Goal: Task Accomplishment & Management: Manage account settings

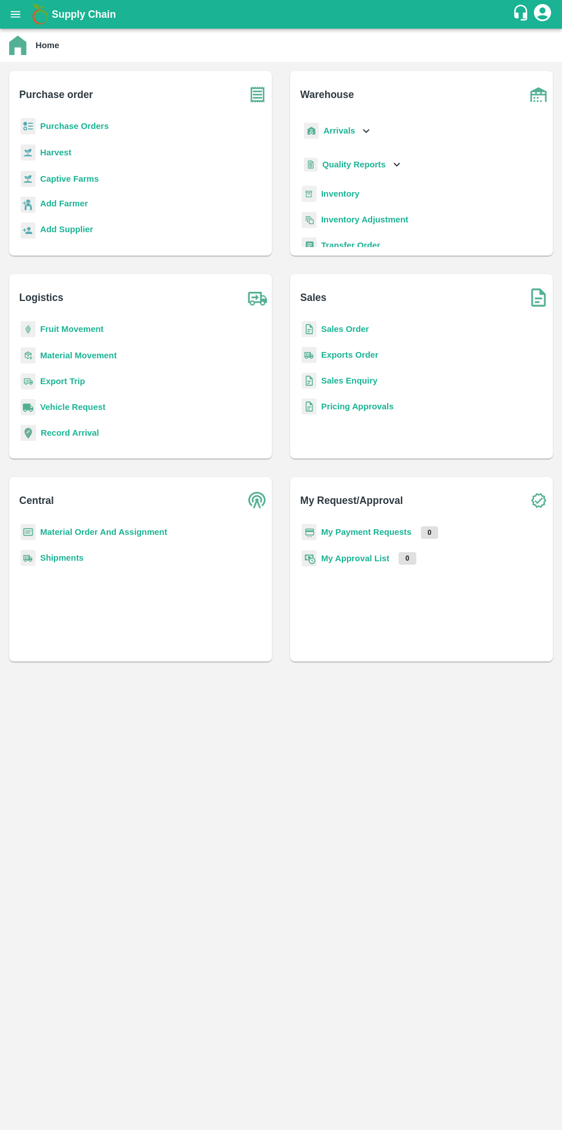
click at [82, 128] on b "Purchase Orders" at bounding box center [74, 126] width 69 height 9
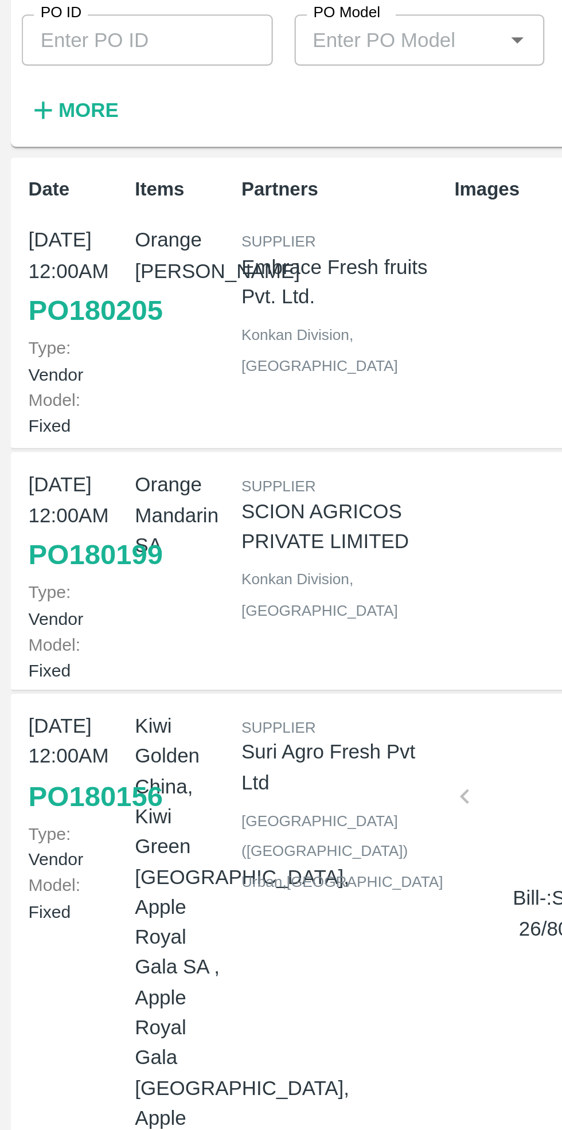
click at [29, 112] on strong "More" at bounding box center [38, 113] width 26 height 9
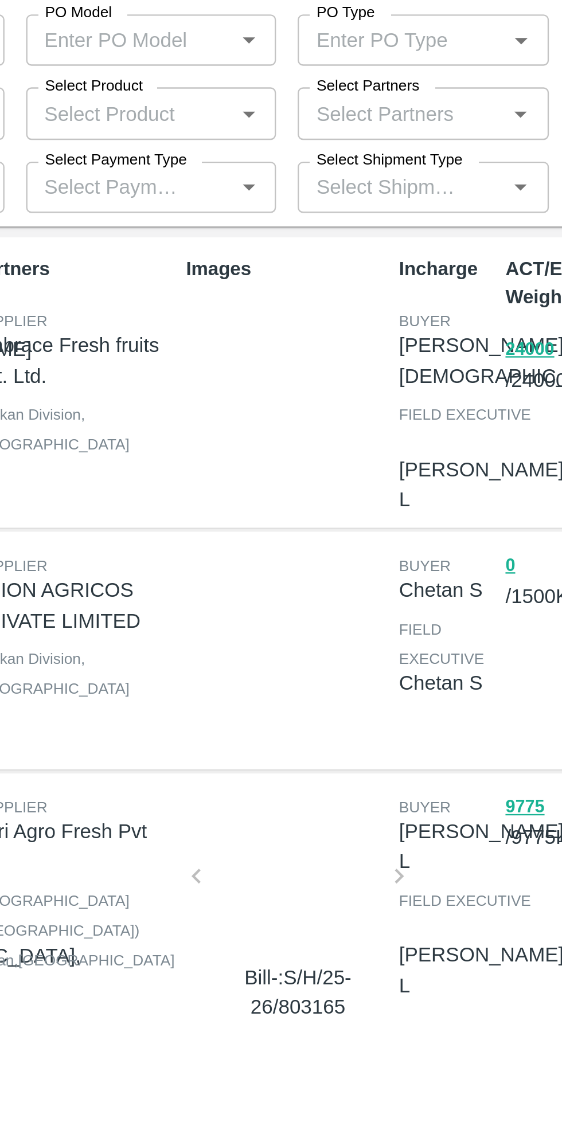
click at [298, 114] on input "Select Partners" at bounding box center [284, 114] width 81 height 15
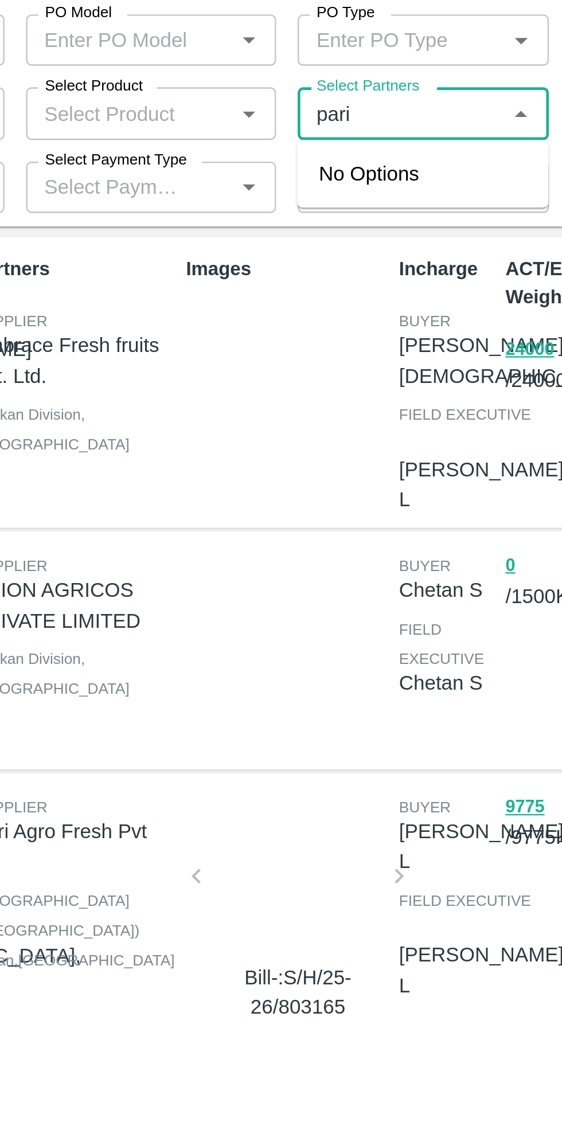
type input "pariv"
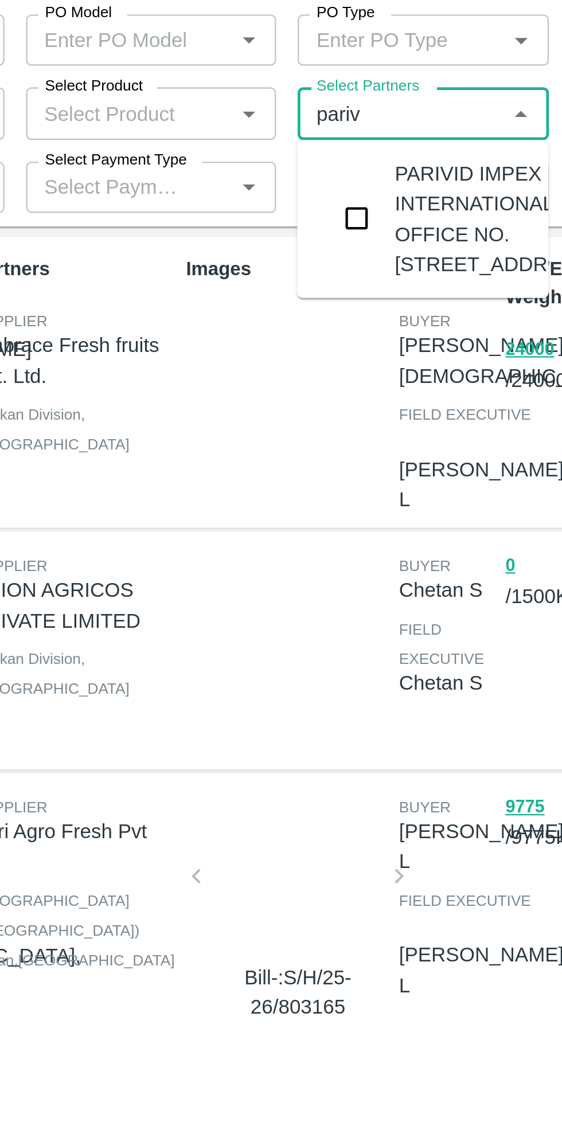
click at [268, 171] on input "checkbox" at bounding box center [265, 159] width 23 height 23
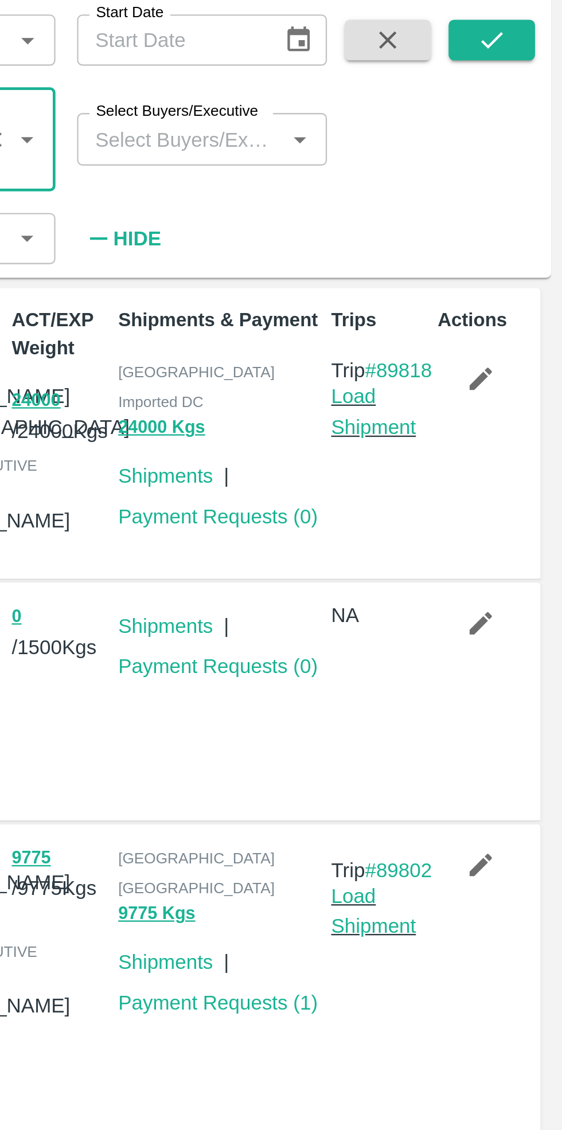
click at [535, 83] on icon "submit" at bounding box center [532, 83] width 13 height 13
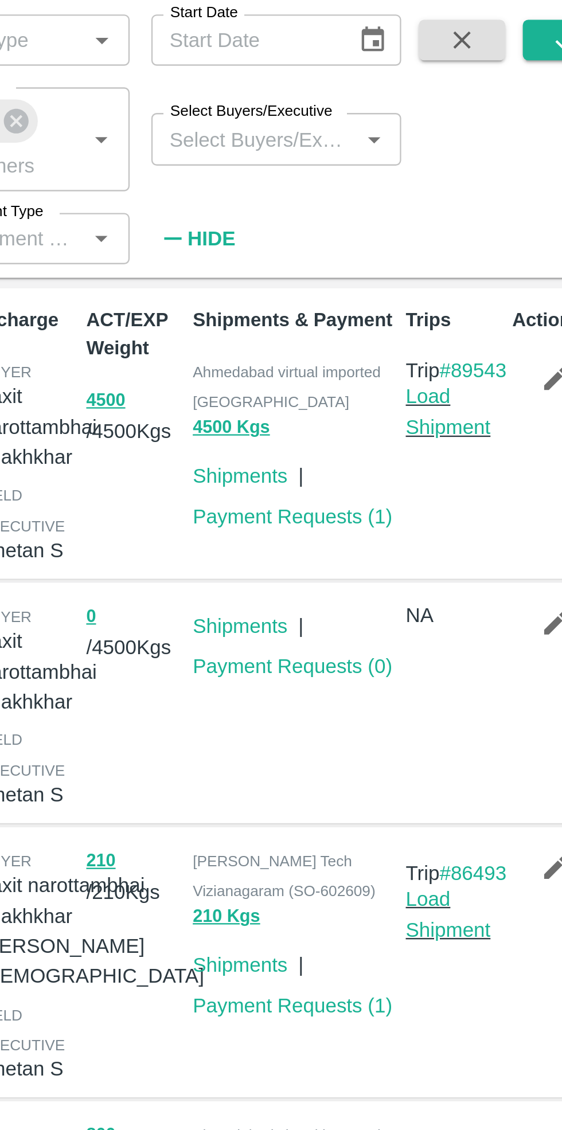
click at [414, 281] on link "Payment Requests ( 1 )" at bounding box center [416, 285] width 85 height 9
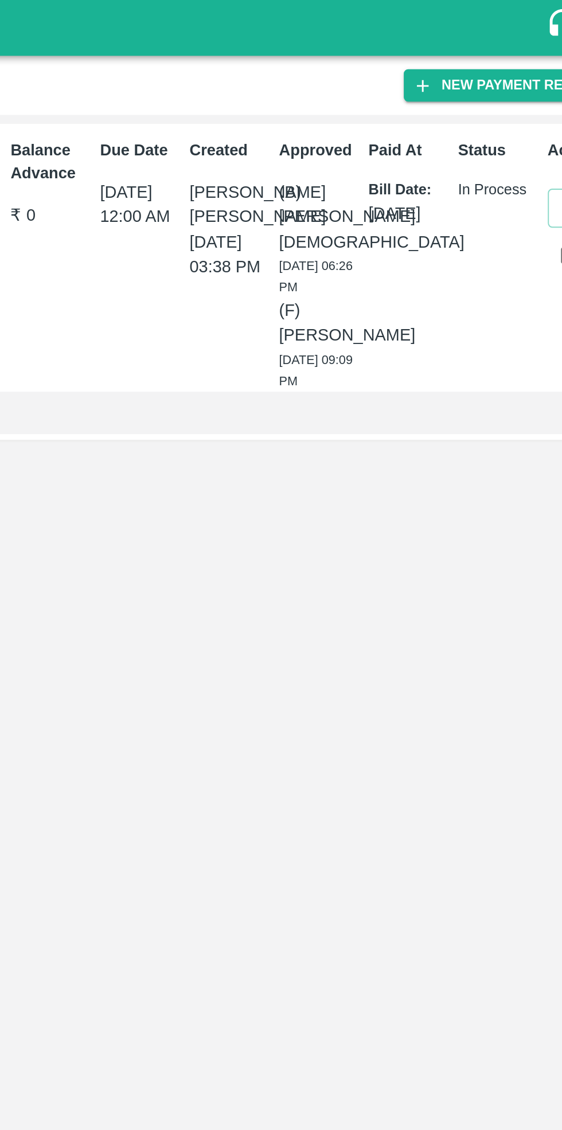
click at [242, 438] on div "Id PR-263814 Type Bill ( Fruit ) Vendor PARIVID IMPEX INTERNATIONAL KYC Verifie…" at bounding box center [281, 594] width 562 height 1071
